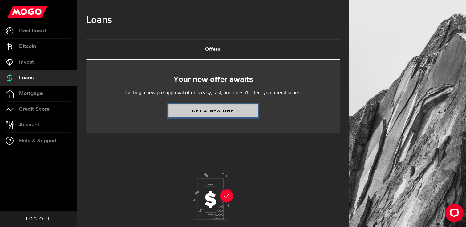
click at [243, 112] on link "Get a new one" at bounding box center [212, 110] width 89 height 13
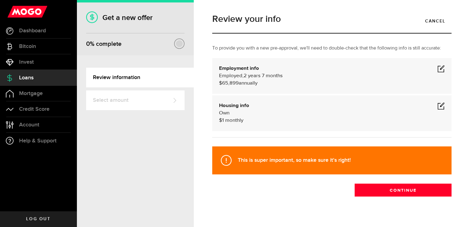
click at [438, 70] on span at bounding box center [441, 68] width 7 height 7
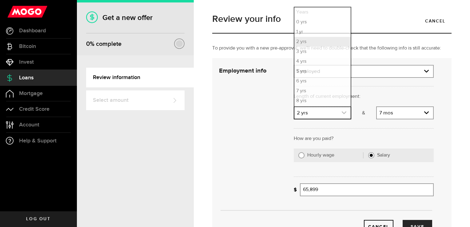
click at [331, 116] on link "expand select" at bounding box center [323, 113] width 56 height 12
click at [306, 62] on li "4 yrs" at bounding box center [323, 62] width 56 height 10
select select "4"
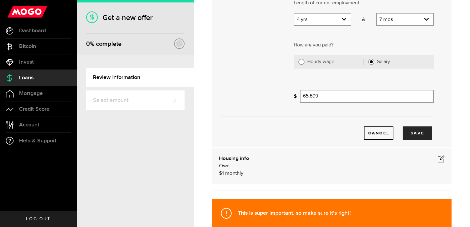
scroll to position [95, 0]
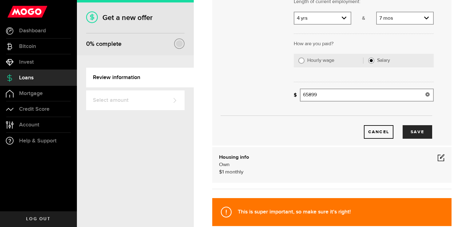
click at [330, 91] on input "65899" at bounding box center [367, 95] width 134 height 13
type input "69,000"
click at [408, 135] on button "Save" at bounding box center [418, 132] width 30 height 14
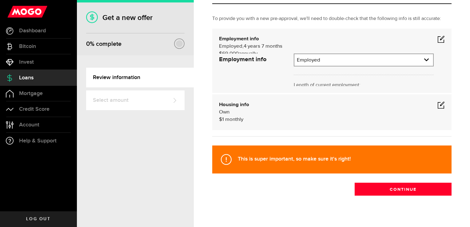
scroll to position [9, 0]
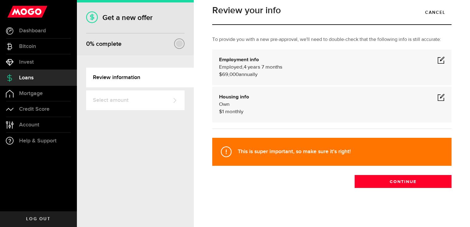
click at [440, 96] on span at bounding box center [441, 97] width 7 height 7
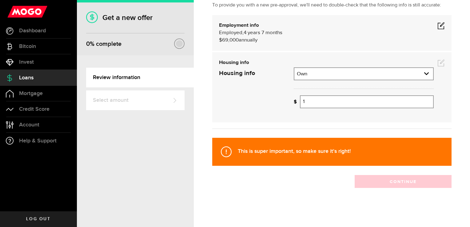
scroll to position [53, 0]
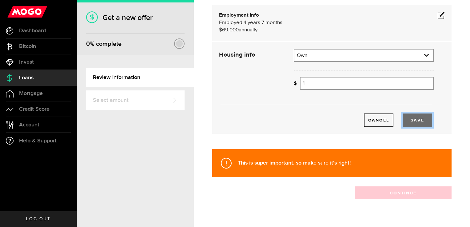
click at [422, 119] on button "Save" at bounding box center [418, 121] width 30 height 14
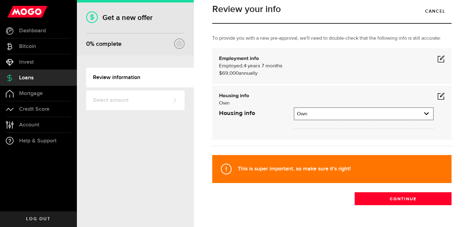
scroll to position [9, 0]
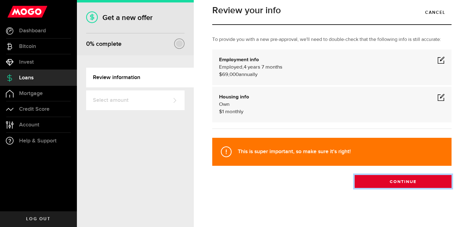
click at [379, 182] on button "Continue" at bounding box center [403, 181] width 97 height 13
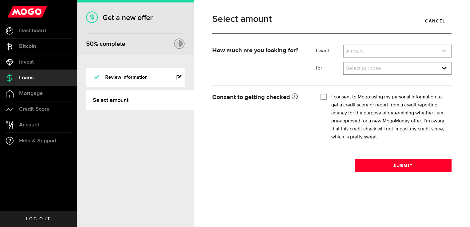
click at [372, 54] on link "expand select" at bounding box center [397, 51] width 107 height 12
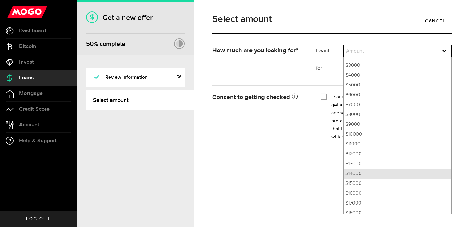
scroll to position [46, 0]
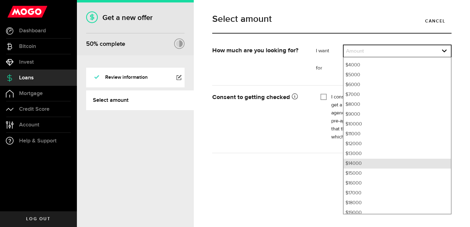
click at [387, 179] on li "$16000" at bounding box center [397, 184] width 107 height 10
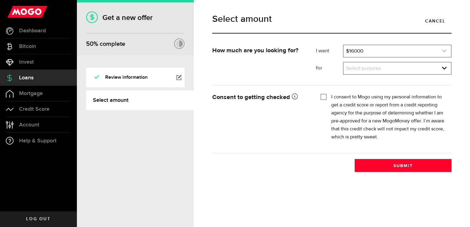
click at [402, 52] on link "expand select" at bounding box center [397, 51] width 107 height 12
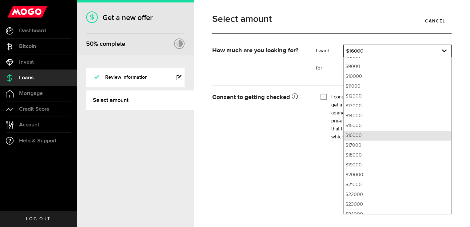
scroll to position [89, 0]
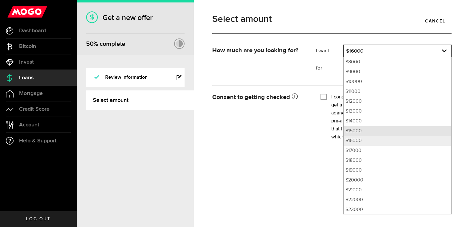
click at [367, 134] on li "$15000" at bounding box center [397, 131] width 107 height 10
select select "15000"
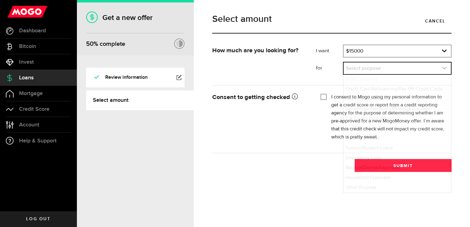
click at [371, 69] on link "expand select" at bounding box center [397, 69] width 107 height 12
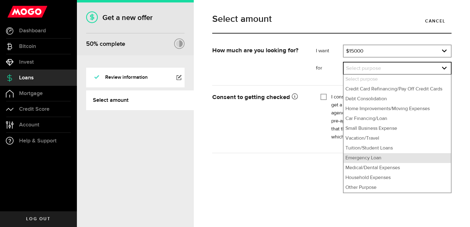
click at [368, 159] on li "Emergency Loan" at bounding box center [397, 158] width 107 height 10
select select "Emergency Loan"
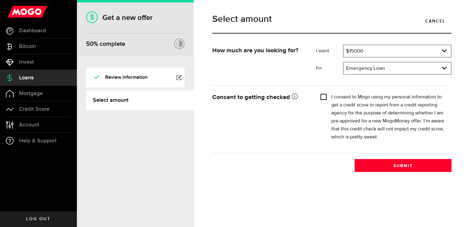
click at [325, 97] on input "I consent to Mogo using my personal information to get a credit score or report…" at bounding box center [324, 96] width 6 height 6
checkbox input "true"
click at [160, 98] on link "Select amount" at bounding box center [140, 101] width 108 height 20
click at [166, 78] on link "Review information" at bounding box center [135, 78] width 99 height 20
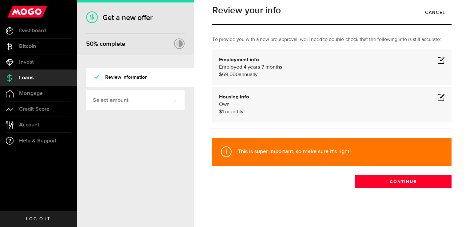
click at [438, 64] on span at bounding box center [441, 59] width 7 height 7
select select "4"
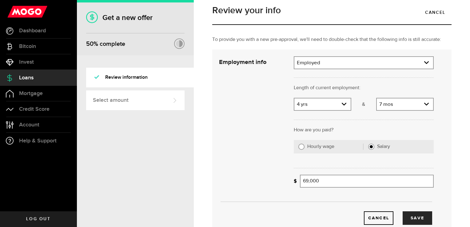
scroll to position [155, 0]
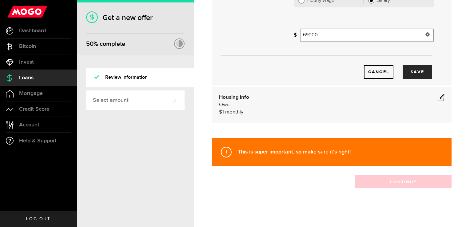
click at [335, 37] on input "69000" at bounding box center [367, 35] width 134 height 13
type input "68,183"
click at [325, 58] on div "Cancel Save" at bounding box center [326, 62] width 233 height 33
click at [411, 71] on button "Save" at bounding box center [418, 72] width 30 height 14
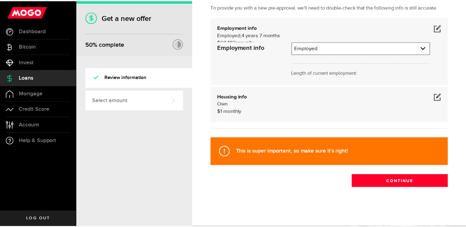
scroll to position [9, 0]
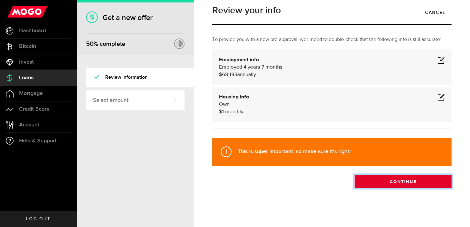
click at [404, 184] on button "Continue" at bounding box center [403, 181] width 97 height 13
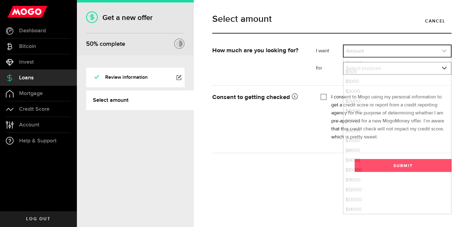
click at [391, 53] on link "expand select" at bounding box center [397, 51] width 107 height 12
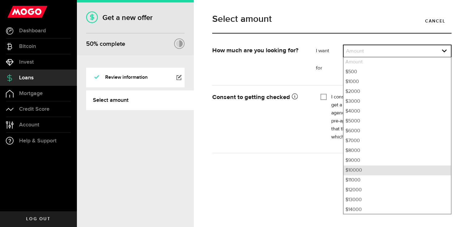
click at [358, 174] on li "$10000" at bounding box center [397, 171] width 107 height 10
select select "10000"
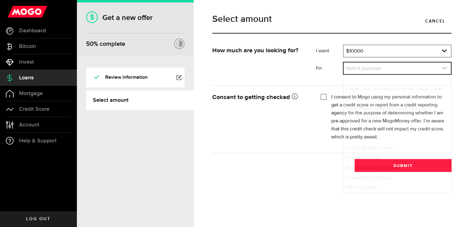
click at [367, 71] on link "expand select" at bounding box center [397, 69] width 107 height 12
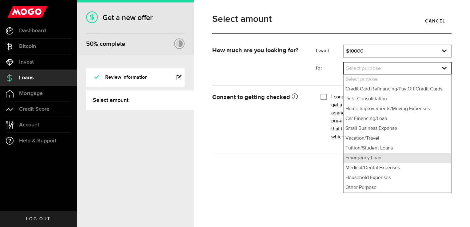
click at [373, 160] on li "Emergency Loan" at bounding box center [397, 158] width 107 height 10
select select "Emergency Loan"
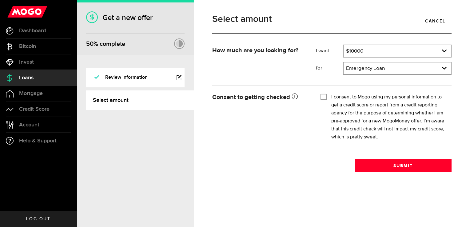
click at [328, 98] on div "I consent to Mogo using my personal information to get a credit score or report…" at bounding box center [384, 117] width 127 height 48
click at [324, 98] on input "I consent to Mogo using my personal information to get a credit score or report…" at bounding box center [324, 96] width 6 height 6
checkbox input "true"
click at [398, 191] on div "Select amount Cancel How much are you looking for? I want Amount How much credi…" at bounding box center [332, 113] width 277 height 227
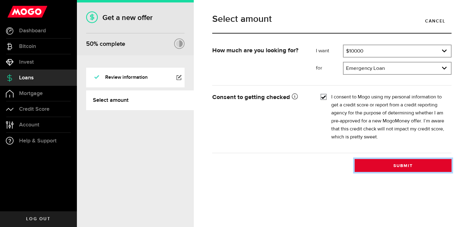
click at [398, 161] on button "Submit" at bounding box center [403, 165] width 97 height 13
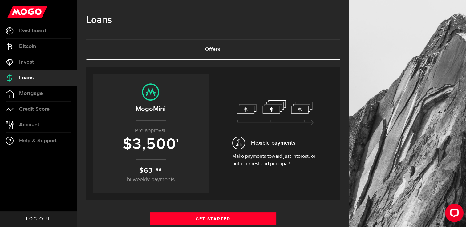
click at [125, 163] on center "MogoMini Pre-approval: $ 3,500 1 $ 63 .66 bi-weekly payments" at bounding box center [150, 133] width 103 height 101
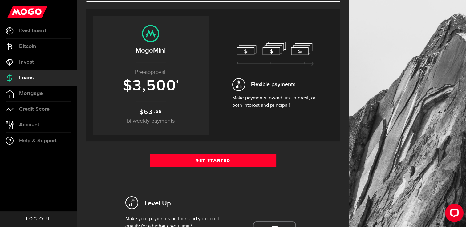
scroll to position [59, 0]
click at [268, 94] on p "Make payments toward just interest, or both interest and principal!" at bounding box center [275, 101] width 86 height 15
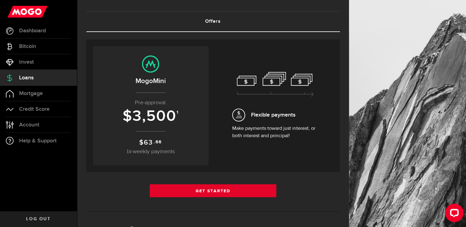
scroll to position [26, 0]
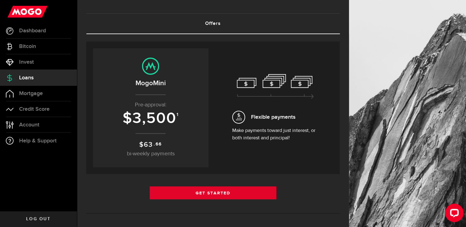
click at [123, 138] on center "MogoMini Pre-approval: $ 3,500 1 $ 63 .66 bi-weekly payments" at bounding box center [150, 108] width 103 height 101
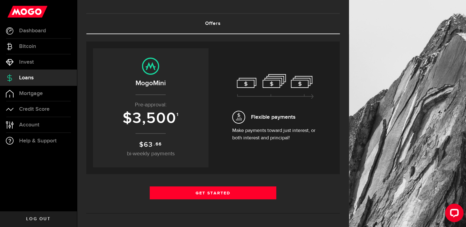
click at [160, 196] on link "Get Started" at bounding box center [213, 193] width 127 height 13
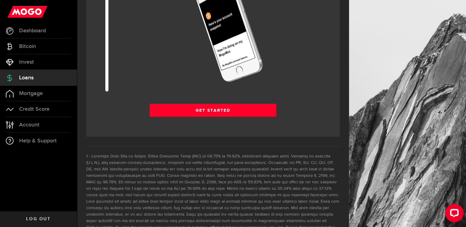
scroll to position [884, 0]
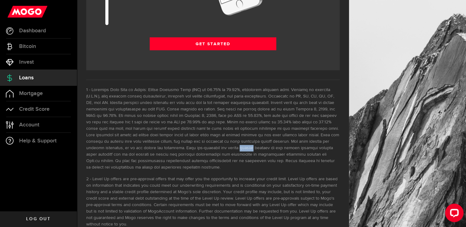
click at [95, 124] on li at bounding box center [212, 129] width 253 height 84
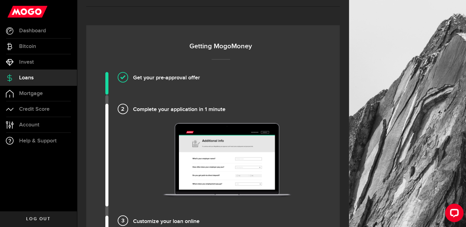
scroll to position [388, 0]
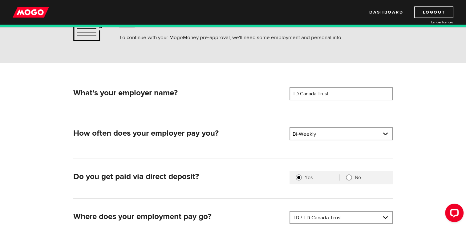
scroll to position [45, 0]
click at [354, 87] on input "TD Canada Trust" at bounding box center [340, 93] width 103 height 13
click at [354, 91] on input "TD Canada Trust" at bounding box center [340, 93] width 103 height 13
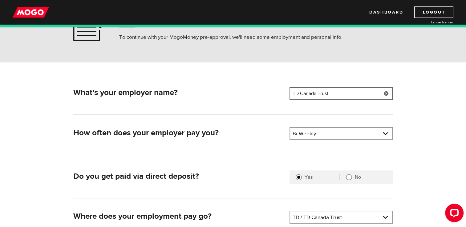
click at [354, 91] on input "TD Canada Trust" at bounding box center [340, 93] width 103 height 13
type input "Meridian Credit Union"
click at [335, 135] on link at bounding box center [341, 134] width 102 height 12
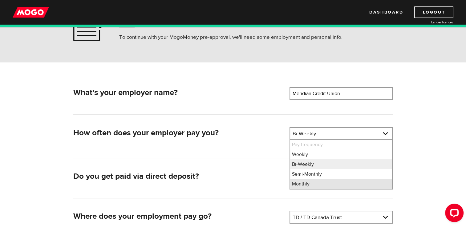
click at [301, 185] on li "Monthly" at bounding box center [341, 184] width 102 height 10
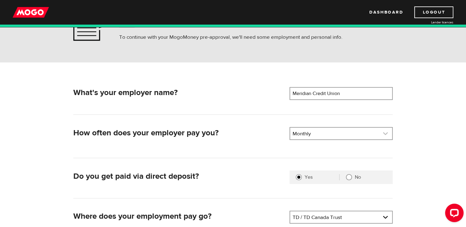
click at [317, 137] on link at bounding box center [341, 134] width 102 height 12
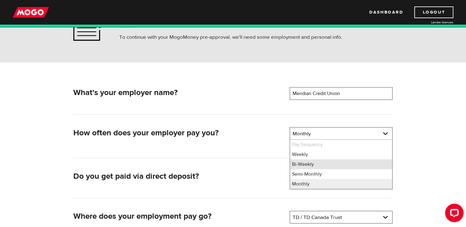
click at [306, 160] on li "Bi-Weekly" at bounding box center [341, 164] width 102 height 10
select select "2"
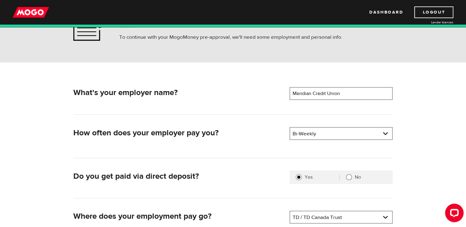
click at [306, 160] on div "What's your employer name? Employer name Please enter your employer's name Meri…" at bounding box center [233, 180] width 329 height 186
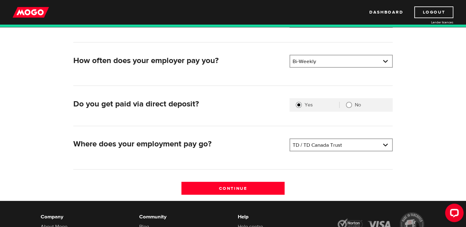
scroll to position [120, 0]
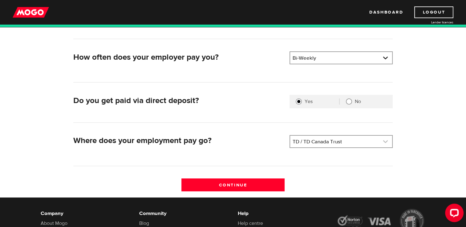
click at [318, 143] on link at bounding box center [341, 142] width 102 height 12
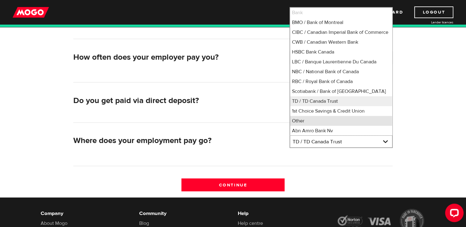
scroll to position [8, 0]
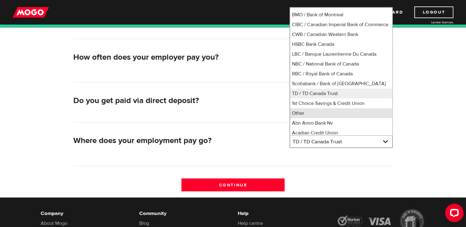
click at [305, 118] on li "Other" at bounding box center [341, 113] width 102 height 10
select select "0"
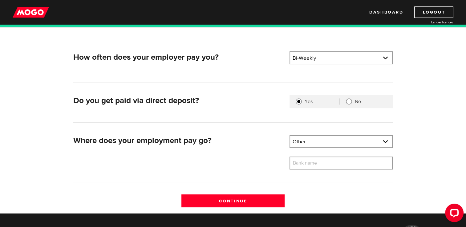
click at [313, 163] on label "Bank name" at bounding box center [309, 163] width 40 height 13
click at [313, 163] on input "Bank name" at bounding box center [340, 163] width 103 height 13
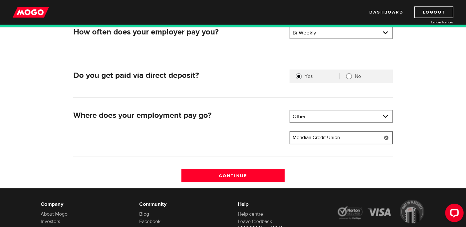
scroll to position [147, 0]
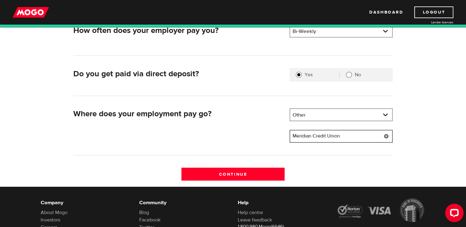
type input "Meridian Credit Union"
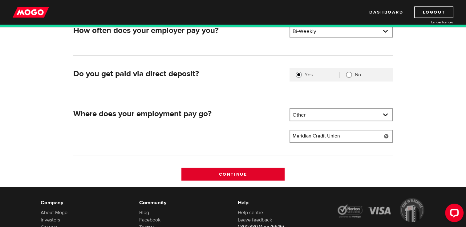
click at [185, 179] on input "Continue" at bounding box center [232, 174] width 103 height 13
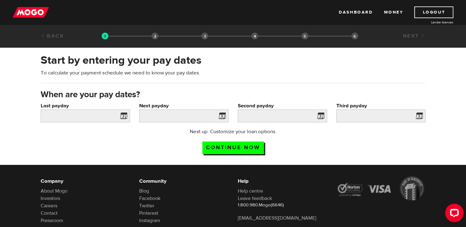
click at [121, 114] on span at bounding box center [122, 117] width 9 height 10
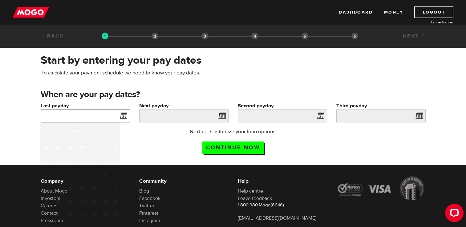
click at [79, 113] on input "Last payday" at bounding box center [85, 116] width 89 height 13
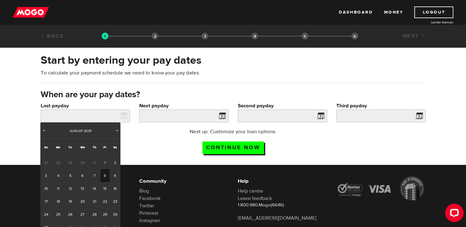
click at [106, 174] on link "8" at bounding box center [105, 175] width 10 height 13
type input "2025/08/08"
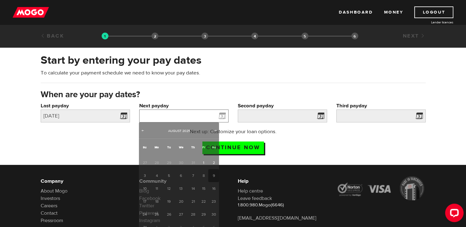
click at [178, 115] on input "Next payday" at bounding box center [183, 116] width 89 height 13
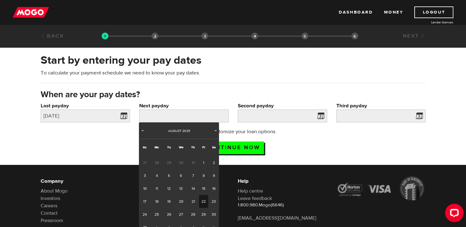
click at [200, 200] on link "22" at bounding box center [204, 201] width 10 height 13
type input "2025/08/22"
type input "2025/9/5"
type input "2025/9/19"
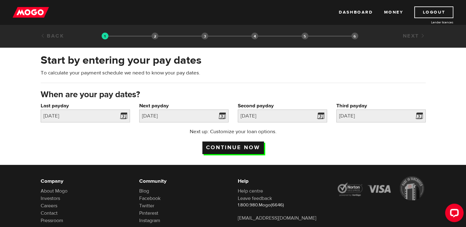
click at [250, 148] on input "Continue now" at bounding box center [233, 148] width 62 height 13
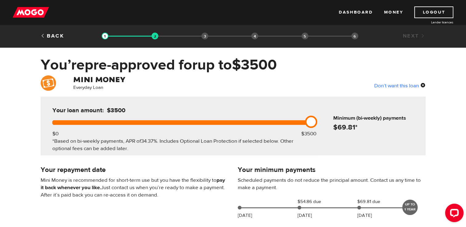
drag, startPoint x: 308, startPoint y: 120, endPoint x: 345, endPoint y: 112, distance: 38.7
click at [345, 112] on div "Your loan amount: $3500 $0 $3500 *Based on bi-weekly payments, APR of 34.37% . …" at bounding box center [233, 126] width 385 height 59
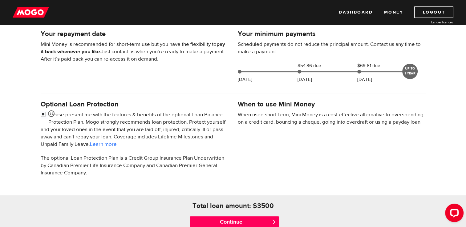
scroll to position [135, 0]
click at [42, 114] on input "checkbox" at bounding box center [45, 116] width 8 height 8
checkbox input "false"
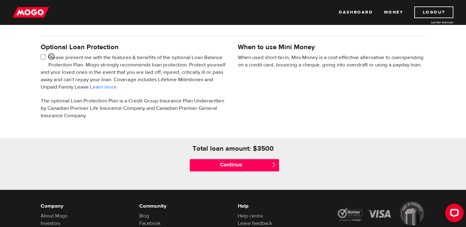
scroll to position [194, 0]
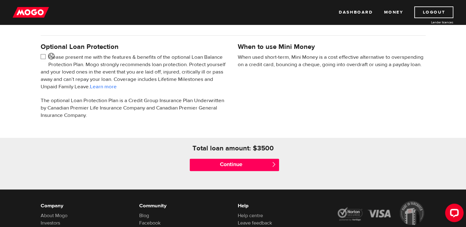
click at [245, 176] on div "Continue " at bounding box center [233, 165] width 99 height 25
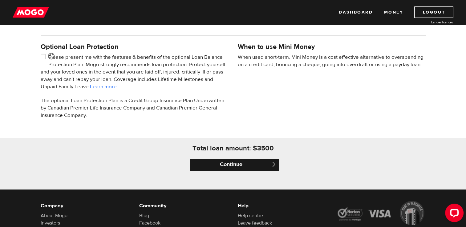
click at [247, 169] on input "Continue" at bounding box center [234, 165] width 89 height 12
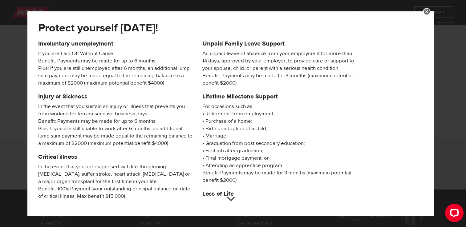
click at [434, 176] on div "Protect yourself today! Involuntary unemployment If you are Laid Off Without Ca…" at bounding box center [230, 113] width 406 height 204
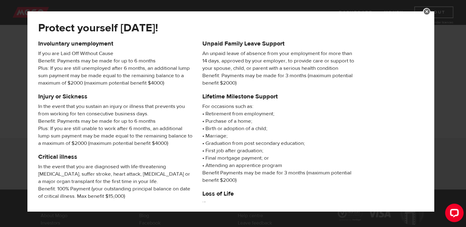
scroll to position [107, 0]
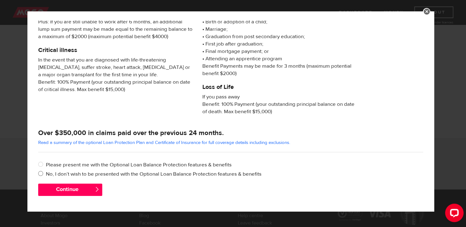
click at [54, 174] on label "No, I don’t wish to be presented with the Optional Loan Balance Protection feat…" at bounding box center [234, 174] width 377 height 7
click at [46, 174] on input "No, I don’t wish to be presented with the Optional Loan Balance Protection feat…" at bounding box center [42, 175] width 8 height 8
radio input "true"
click at [57, 185] on button "Continue" at bounding box center [70, 190] width 64 height 12
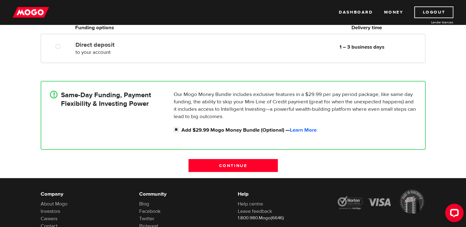
scroll to position [125, 0]
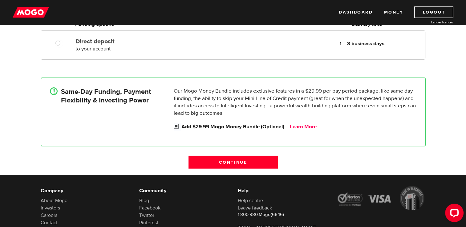
click at [296, 126] on link "Learn More" at bounding box center [303, 126] width 27 height 7
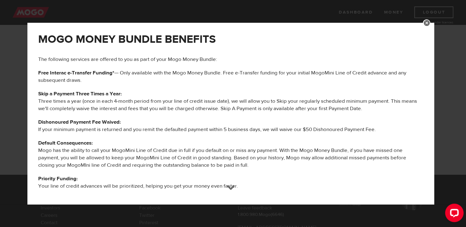
click at [428, 24] on link at bounding box center [426, 22] width 7 height 7
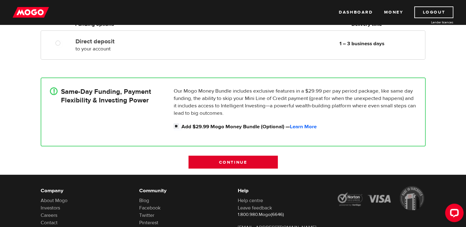
click at [267, 163] on input "Continue" at bounding box center [232, 162] width 89 height 13
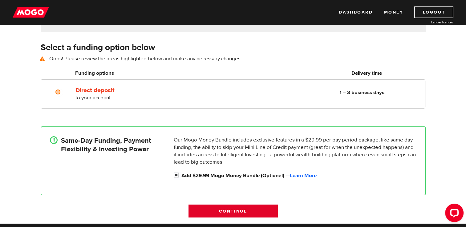
scroll to position [86, 0]
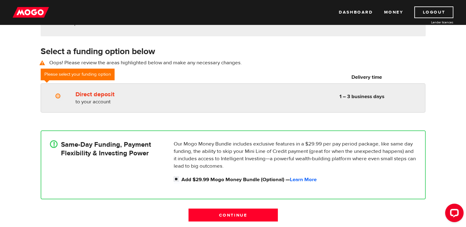
radio input "true"
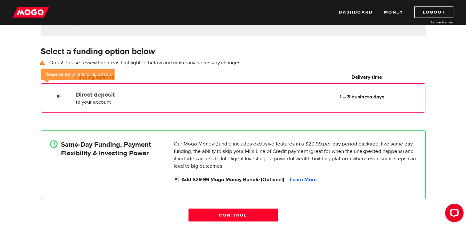
click at [74, 93] on div "Direct deposit to your account Delivery in 1 – 3 business days" at bounding box center [146, 97] width 146 height 17
click at [202, 110] on div "Direct deposit to your account Delivery in 1 – 3 business days 1 – 3 business d…" at bounding box center [233, 97] width 384 height 29
click at [202, 104] on div "Direct deposit to your account Delivery in 1 – 3 business days" at bounding box center [146, 97] width 146 height 17
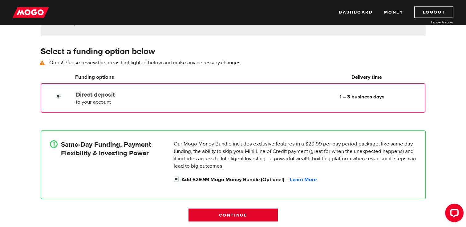
click at [224, 215] on input "Continue" at bounding box center [232, 215] width 89 height 13
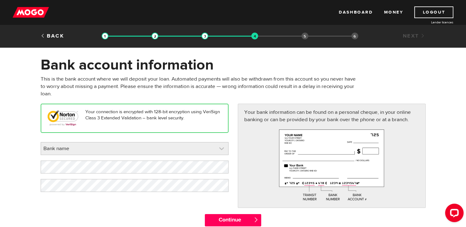
click at [161, 146] on link at bounding box center [134, 149] width 187 height 12
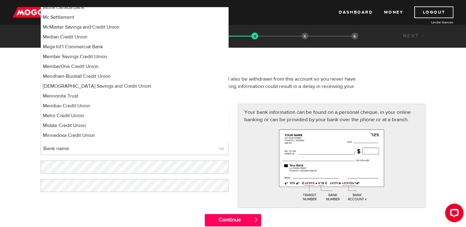
scroll to position [2868, 0]
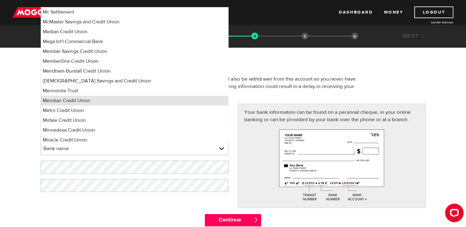
click at [54, 101] on li "Meridian Credit Union" at bounding box center [134, 101] width 187 height 10
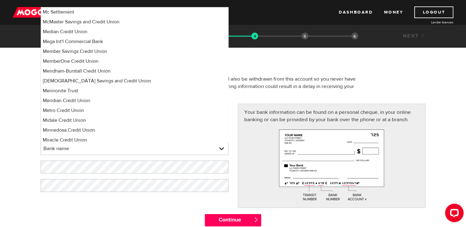
select select "295"
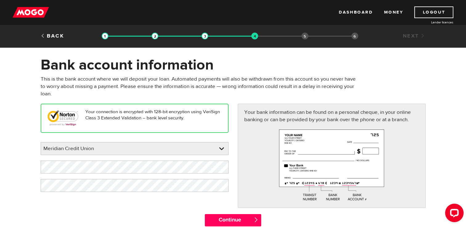
click at [60, 150] on link at bounding box center [134, 149] width 187 height 12
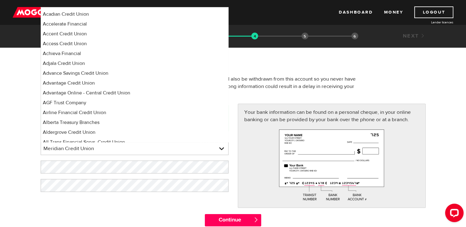
scroll to position [0, 0]
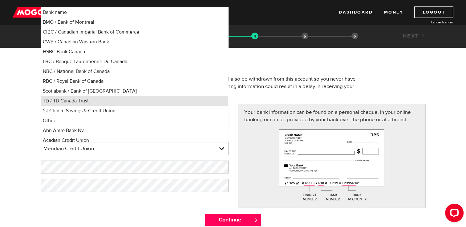
click at [52, 101] on li "TD / TD Canada Trust" at bounding box center [134, 101] width 187 height 10
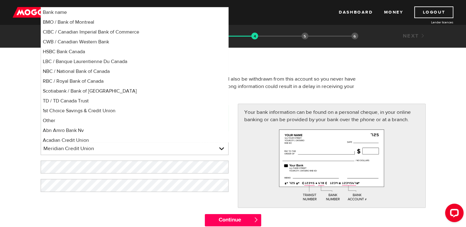
select select "9"
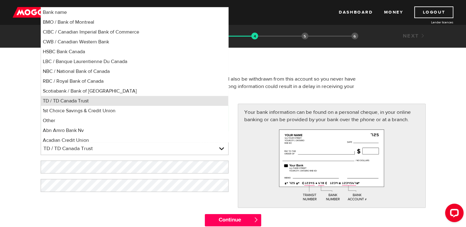
click at [145, 99] on li "TD / TD Canada Trust" at bounding box center [134, 101] width 187 height 10
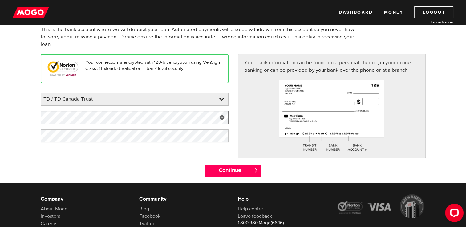
scroll to position [49, 0]
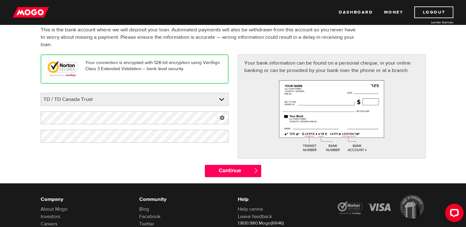
click at [217, 118] on div at bounding box center [135, 117] width 188 height 13
click at [223, 117] on link at bounding box center [222, 117] width 13 height 13
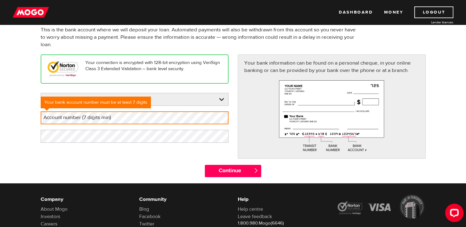
click at [90, 117] on label "Account number (7 digits min)" at bounding box center [82, 117] width 83 height 13
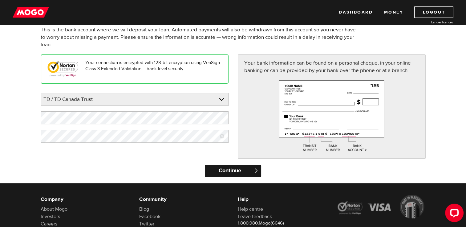
click at [244, 168] on input "Continue" at bounding box center [233, 171] width 56 height 12
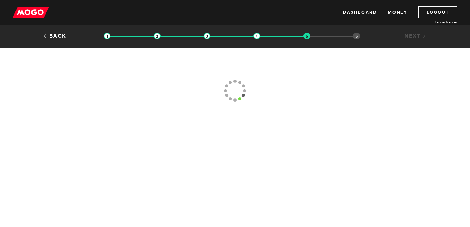
type input "[PHONE_NUMBER]"
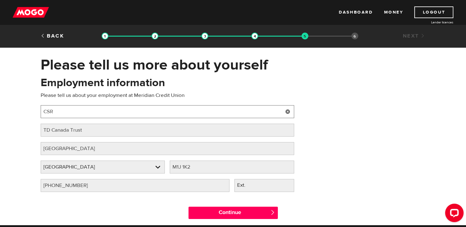
click at [149, 109] on input "CSR" at bounding box center [167, 111] width 253 height 13
type input "Financial Service Assoaciate"
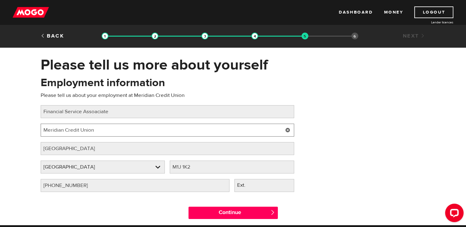
type input "Meridian Credit Union"
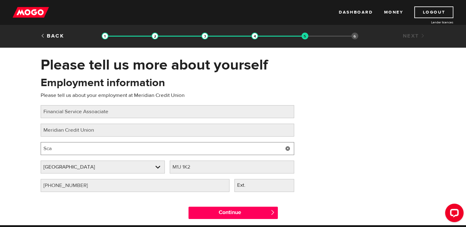
type input "Scarborough"
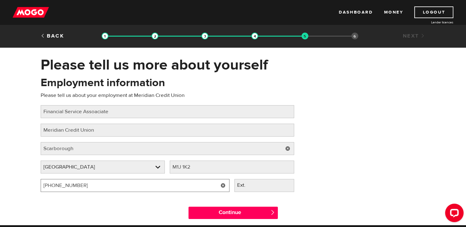
click at [95, 185] on input "(416) 431-4810" at bounding box center [135, 185] width 189 height 13
type input "(416) 281-5111"
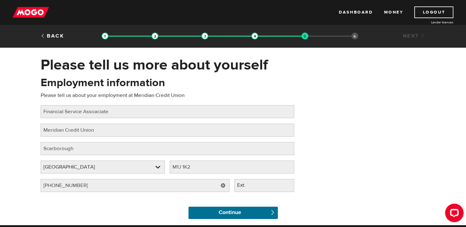
drag, startPoint x: 223, startPoint y: 209, endPoint x: 153, endPoint y: 186, distance: 73.1
click at [153, 186] on form "Oops! Please review the areas highlighted below and make any necessary changes.…" at bounding box center [233, 150] width 385 height 150
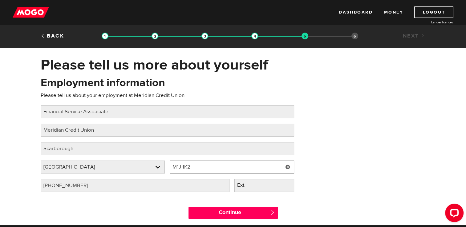
click at [196, 166] on input "M1J 1K2" at bounding box center [232, 167] width 124 height 13
type input "M1B 3C3"
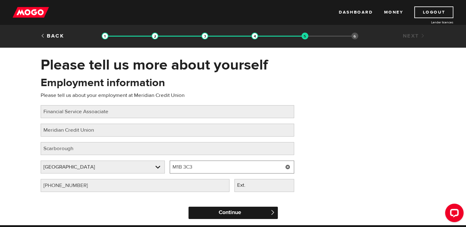
click at [201, 211] on input "Continue" at bounding box center [232, 213] width 89 height 12
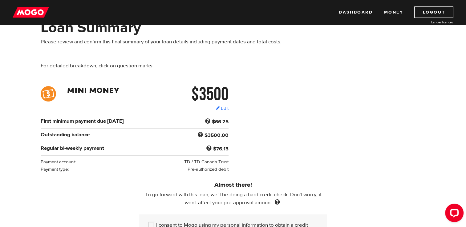
scroll to position [38, 0]
click at [225, 106] on link "Edit" at bounding box center [222, 108] width 13 height 6
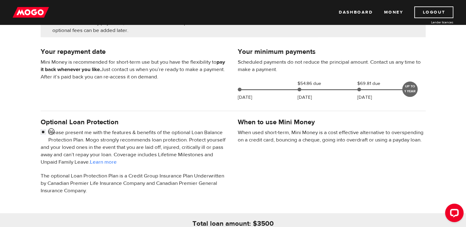
scroll to position [115, 0]
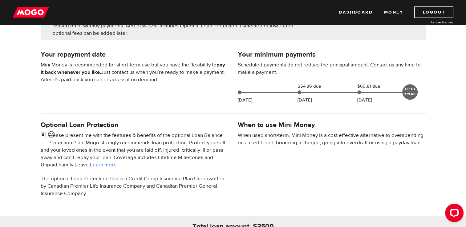
click at [39, 135] on div "Optional Loan Protection Please present me with the features & benefits of the …" at bounding box center [134, 162] width 197 height 84
click at [43, 135] on input "checkbox" at bounding box center [45, 136] width 8 height 8
checkbox input "false"
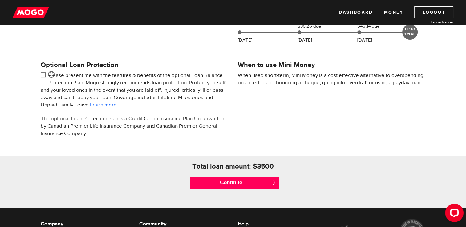
scroll to position [179, 0]
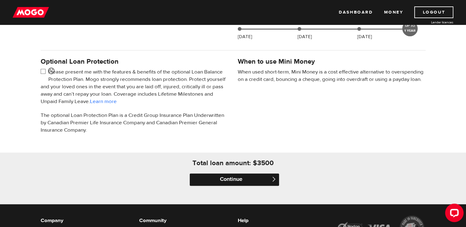
click at [203, 179] on input "Continue" at bounding box center [234, 180] width 89 height 12
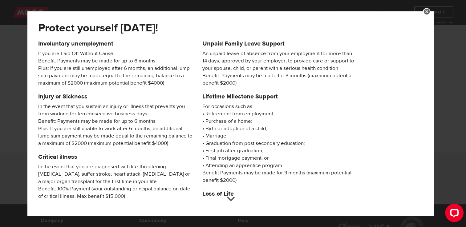
scroll to position [107, 0]
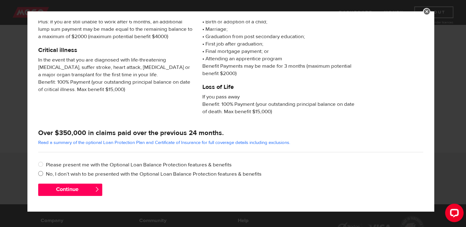
click at [63, 173] on label "No, I don’t wish to be presented with the Optional Loan Balance Protection feat…" at bounding box center [234, 174] width 377 height 7
click at [46, 173] on input "No, I don’t wish to be presented with the Optional Loan Balance Protection feat…" at bounding box center [42, 175] width 8 height 8
radio input "true"
click at [68, 184] on button "Continue" at bounding box center [70, 190] width 64 height 12
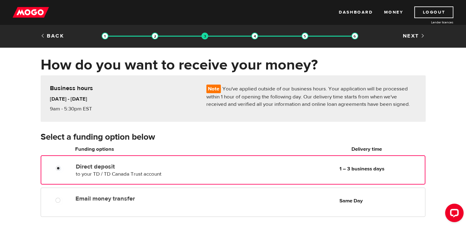
click at [133, 166] on label "Direct deposit" at bounding box center [146, 166] width 141 height 7
click at [63, 166] on input "Direct deposit" at bounding box center [60, 169] width 8 height 8
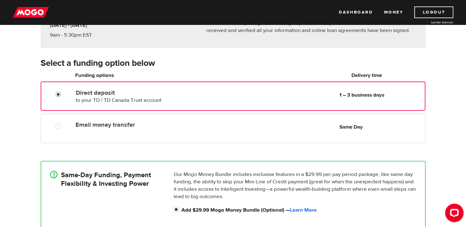
scroll to position [78, 0]
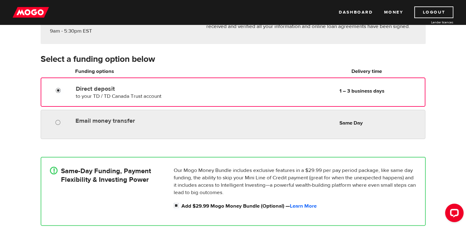
click at [58, 122] on input "Email money transfer" at bounding box center [59, 123] width 8 height 8
radio input "true"
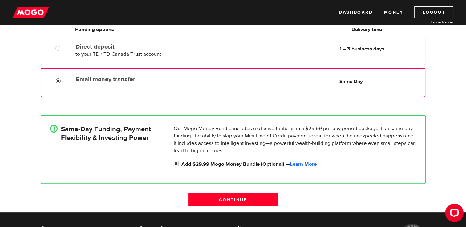
scroll to position [126, 0]
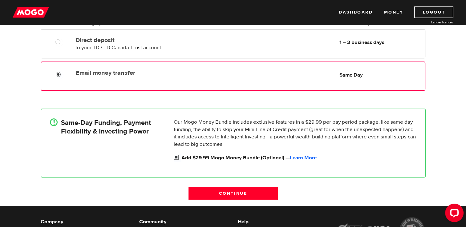
click at [175, 156] on input "Add $29.99 Mogo Money Bundle (Optional) — Learn More" at bounding box center [178, 158] width 8 height 8
checkbox input "false"
radio input "false"
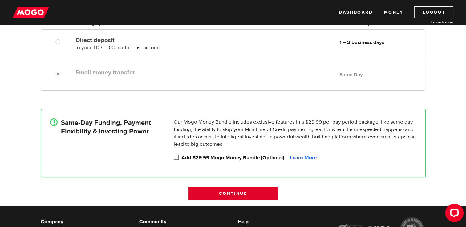
click at [212, 196] on input "Continue" at bounding box center [232, 193] width 89 height 13
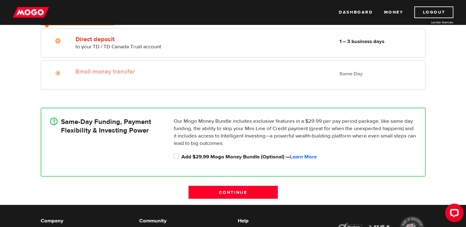
scroll to position [141, 0]
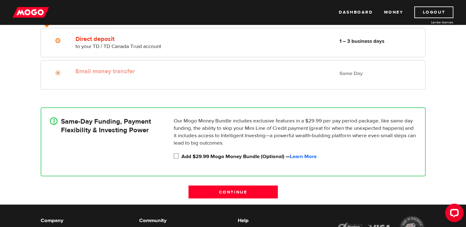
click at [176, 155] on input "Add $29.99 Mogo Money Bundle (Optional) — Learn More" at bounding box center [178, 157] width 8 height 8
checkbox input "true"
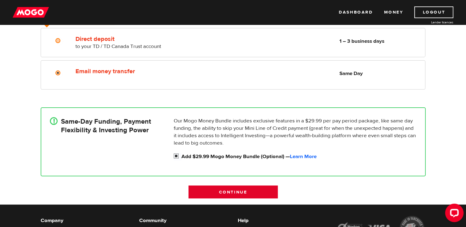
click at [199, 191] on input "Continue" at bounding box center [232, 192] width 89 height 13
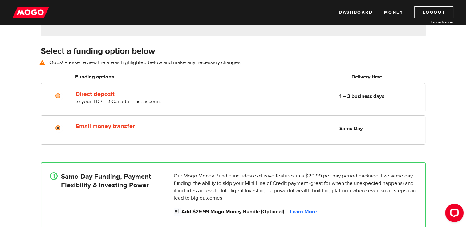
scroll to position [86, 0]
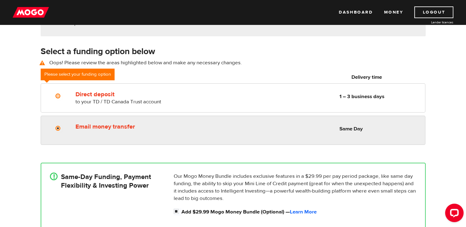
click at [56, 128] on input "Email money transfer" at bounding box center [59, 129] width 8 height 8
radio input "true"
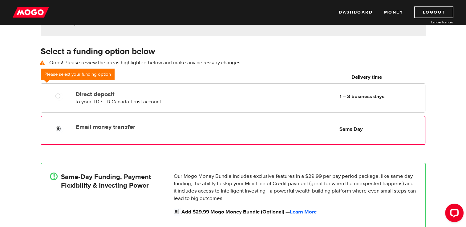
click at [56, 129] on input "Email money transfer" at bounding box center [60, 130] width 8 height 8
click at [59, 129] on input "Email money transfer" at bounding box center [60, 130] width 8 height 8
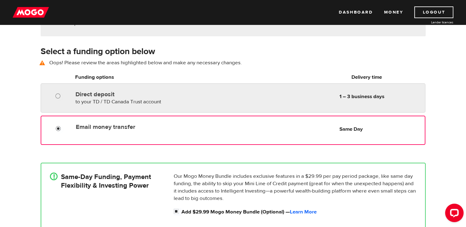
radio input "true"
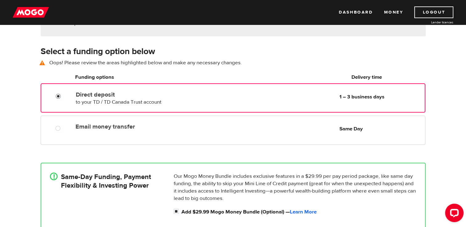
click at [62, 99] on input "Direct deposit" at bounding box center [60, 97] width 8 height 8
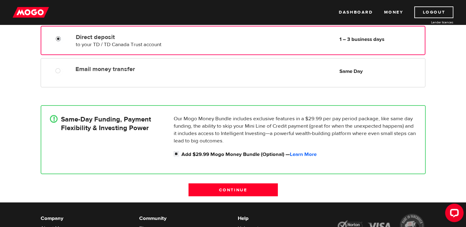
scroll to position [148, 0]
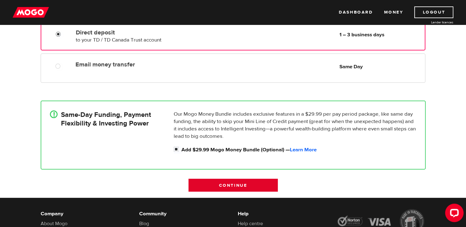
click at [221, 188] on input "Continue" at bounding box center [232, 185] width 89 height 13
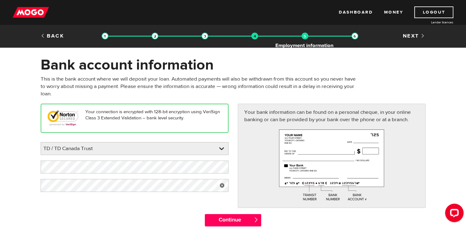
click at [305, 38] on img at bounding box center [304, 36] width 7 height 7
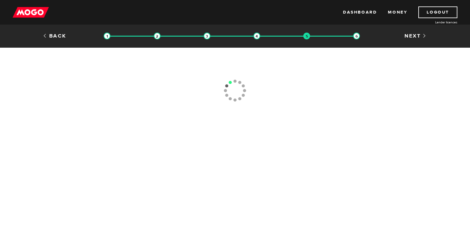
type input "[PHONE_NUMBER]"
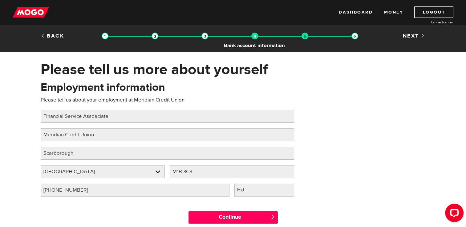
click at [251, 38] on img at bounding box center [254, 36] width 7 height 7
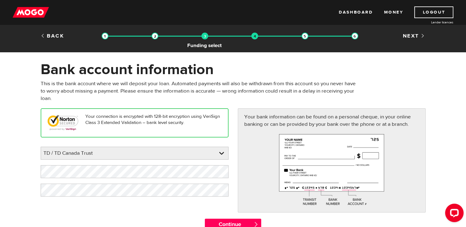
click at [203, 37] on img at bounding box center [204, 36] width 7 height 7
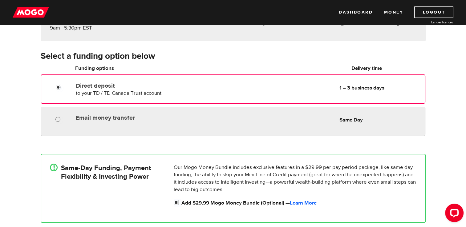
click at [58, 119] on input "Email money transfer" at bounding box center [59, 120] width 8 height 8
radio input "true"
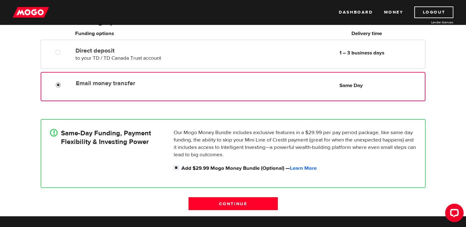
scroll to position [123, 0]
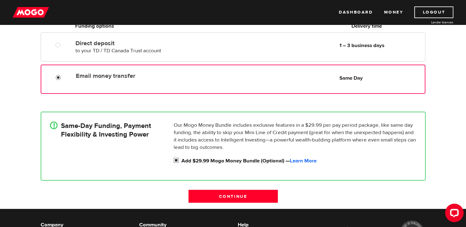
click at [174, 160] on input "Add $29.99 Mogo Money Bundle (Optional) — Learn More" at bounding box center [178, 161] width 8 height 8
checkbox input "false"
radio input "false"
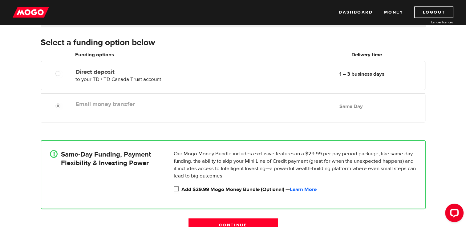
scroll to position [94, 0]
click at [214, 224] on input "Continue" at bounding box center [232, 225] width 89 height 13
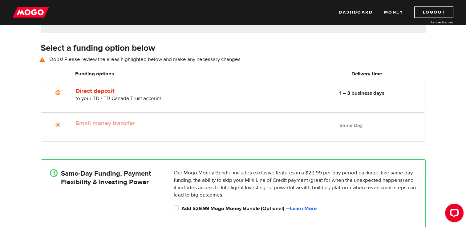
scroll to position [86, 0]
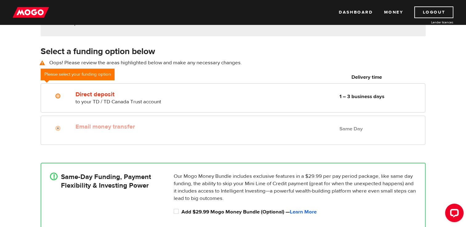
click at [59, 138] on div "Email money transfer Delivery in Same Day Same Day" at bounding box center [233, 130] width 384 height 29
click at [341, 13] on link "Dashboard" at bounding box center [356, 12] width 34 height 12
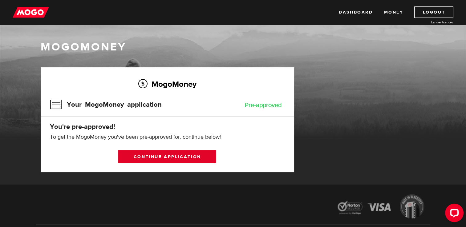
click at [170, 157] on link "Continue application" at bounding box center [167, 156] width 98 height 13
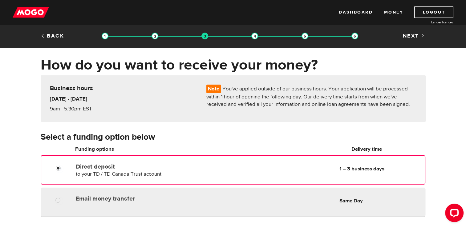
radio input "true"
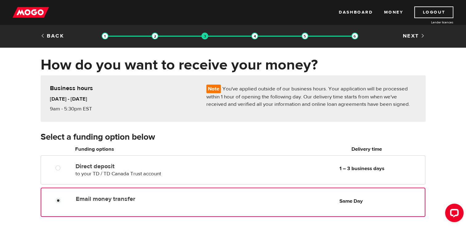
click at [88, 204] on div "Email money transfer Delivery in Same Day Same Day" at bounding box center [248, 199] width 351 height 12
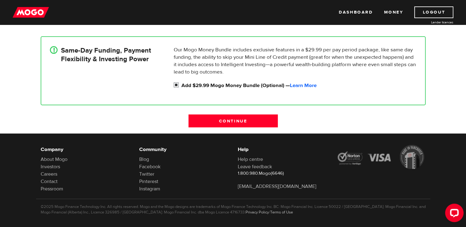
click at [197, 86] on label "Add $29.99 Mogo Money Bundle (Optional) — Learn More" at bounding box center [298, 85] width 235 height 7
click at [181, 86] on input "Add $29.99 Mogo Money Bundle (Optional) — Learn More" at bounding box center [178, 86] width 8 height 8
checkbox input "false"
radio input "false"
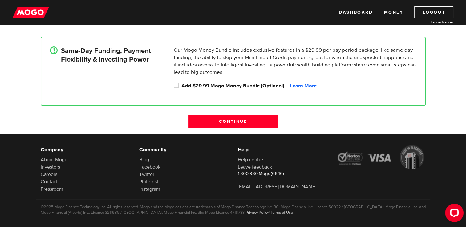
click at [224, 128] on div "Continue" at bounding box center [233, 124] width 99 height 19
click at [224, 126] on input "Continue" at bounding box center [232, 121] width 89 height 13
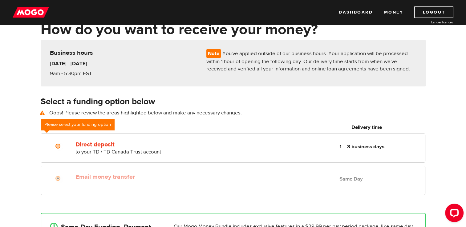
scroll to position [38, 0]
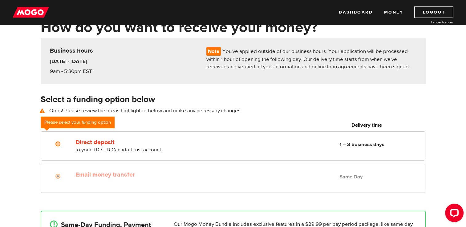
click at [284, 190] on div "Email money transfer Delivery in Same Day Same Day" at bounding box center [233, 178] width 384 height 29
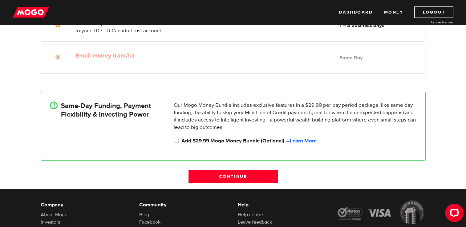
scroll to position [159, 0]
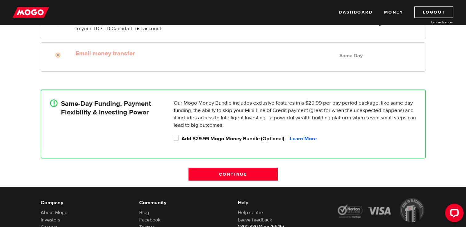
click at [294, 108] on p "Our Mogo Money Bundle includes exclusive features in a $29.99 per pay period pa…" at bounding box center [295, 114] width 243 height 30
click at [302, 102] on p "Our Mogo Money Bundle includes exclusive features in a $29.99 per pay period pa…" at bounding box center [295, 114] width 243 height 30
click at [351, 14] on link "Dashboard" at bounding box center [356, 12] width 34 height 12
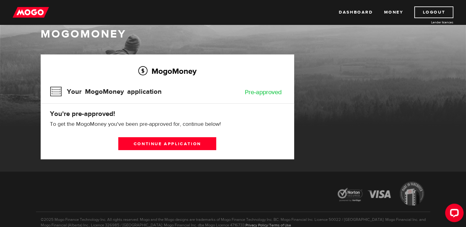
scroll to position [14, 0]
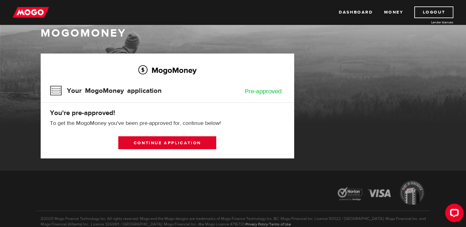
click at [203, 141] on link "Continue application" at bounding box center [167, 142] width 98 height 13
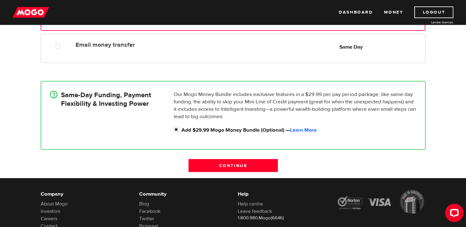
scroll to position [166, 0]
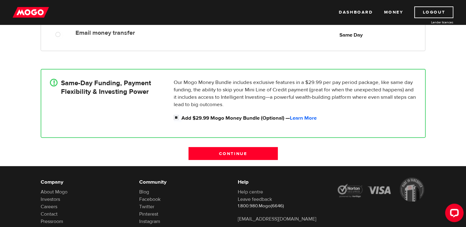
click at [333, 96] on p "Our Mogo Money Bundle includes exclusive features in a $29.99 per pay period pa…" at bounding box center [295, 94] width 243 height 30
click at [275, 151] on input "Continue" at bounding box center [232, 153] width 89 height 13
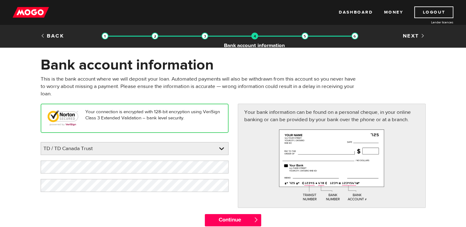
click at [256, 37] on img at bounding box center [254, 36] width 7 height 7
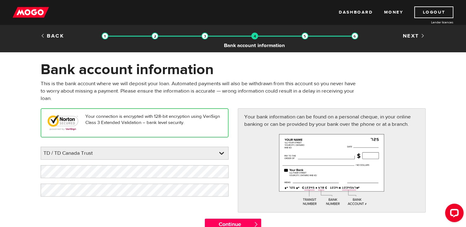
click at [206, 38] on img at bounding box center [204, 36] width 7 height 7
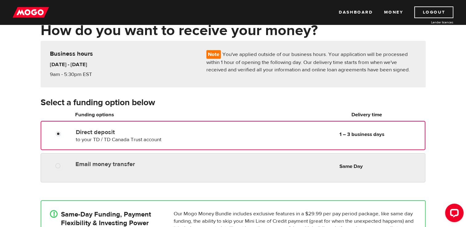
click at [274, 168] on div "Email money transfer Delivery in Same Day Same Day" at bounding box center [249, 164] width 352 height 12
radio input "true"
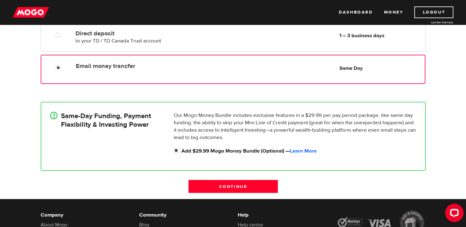
scroll to position [133, 0]
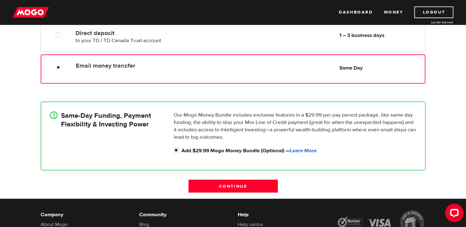
click at [281, 127] on p "Our Mogo Money Bundle includes exclusive features in a $29.99 per pay period pa…" at bounding box center [295, 126] width 243 height 30
click at [241, 149] on label "Add $29.99 Mogo Money Bundle (Optional) — Learn More" at bounding box center [298, 150] width 235 height 7
click at [181, 149] on input "Add $29.99 Mogo Money Bundle (Optional) — Learn More" at bounding box center [178, 151] width 8 height 8
checkbox input "false"
radio input "false"
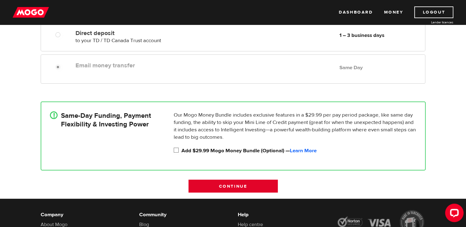
click at [244, 183] on input "Continue" at bounding box center [232, 186] width 89 height 13
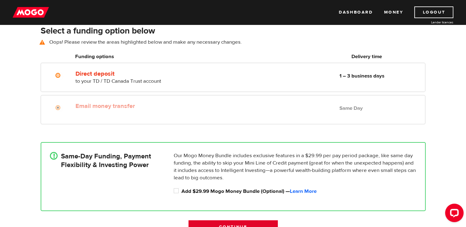
scroll to position [86, 0]
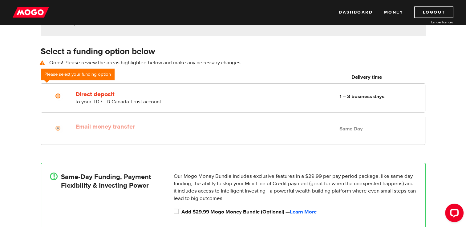
click at [269, 123] on div "Email money transfer Delivery in Same Day Same Day" at bounding box center [249, 127] width 352 height 12
click at [278, 135] on div "Email money transfer Delivery in Same Day Same Day" at bounding box center [233, 130] width 384 height 29
click at [357, 19] on div "Dashboard Money Logout Lender licences STEP 3 Loan approval Loan select Funding…" at bounding box center [233, 12] width 466 height 25
click at [357, 18] on link "Dashboard" at bounding box center [356, 12] width 34 height 12
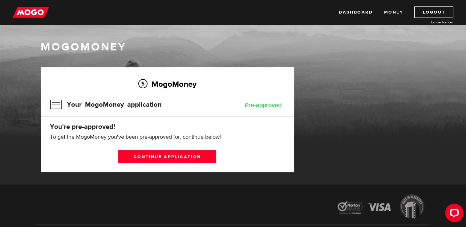
click at [394, 12] on link "Money" at bounding box center [393, 12] width 19 height 12
click at [367, 12] on link "Dashboard" at bounding box center [356, 12] width 34 height 12
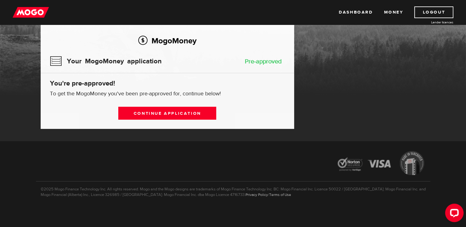
scroll to position [43, 0]
click at [363, 14] on link "Dashboard" at bounding box center [356, 12] width 34 height 12
